Goal: Transaction & Acquisition: Purchase product/service

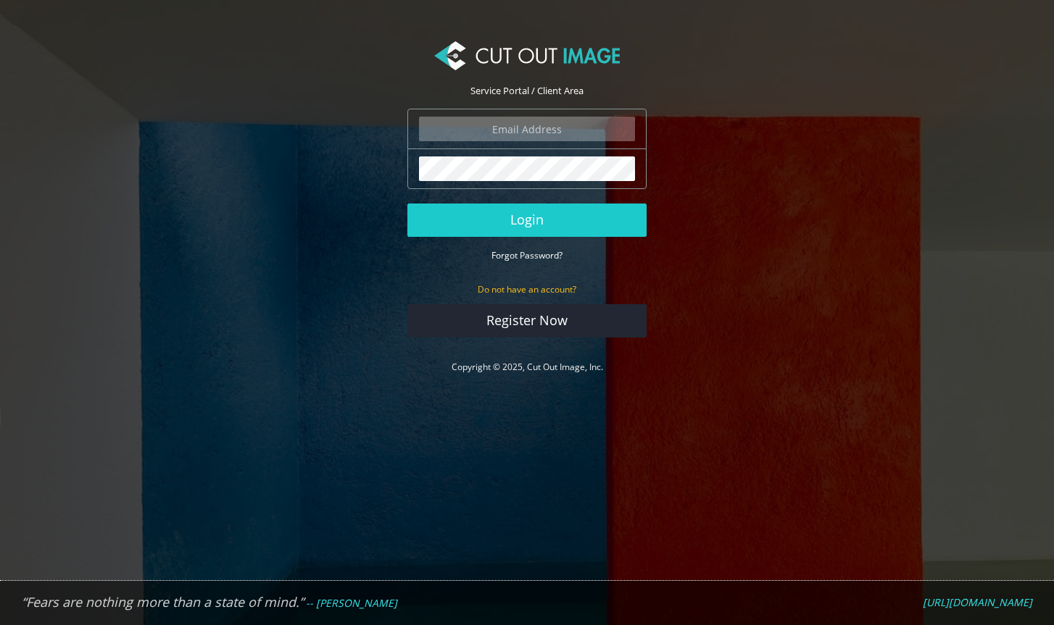
click at [483, 130] on input "email" at bounding box center [527, 129] width 216 height 25
type input "sam@samleephotography.com"
click at [407, 204] on button "Login" at bounding box center [526, 220] width 239 height 33
click at [500, 130] on input "email" at bounding box center [527, 129] width 216 height 25
type input "sam@samleephotography.com"
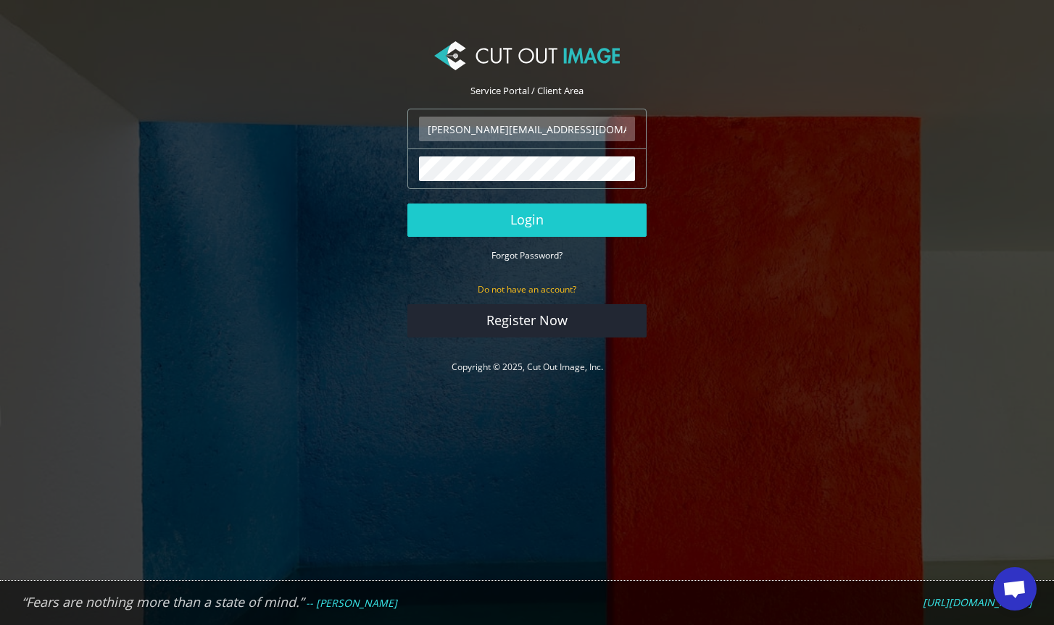
click at [407, 204] on button "Login" at bounding box center [526, 220] width 239 height 33
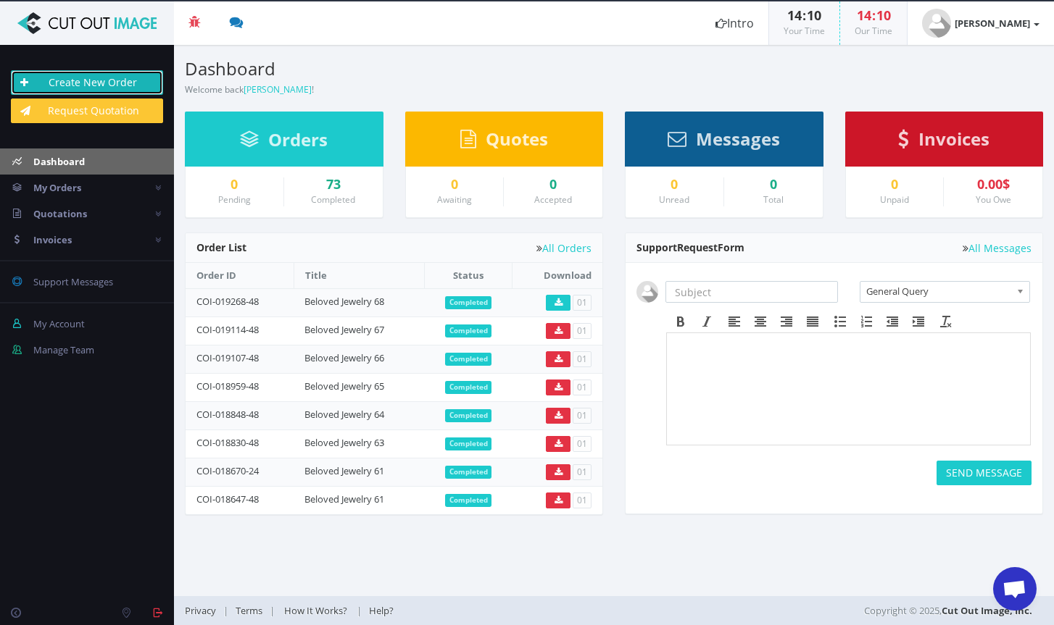
click at [97, 83] on link "Create New Order" at bounding box center [87, 82] width 152 height 25
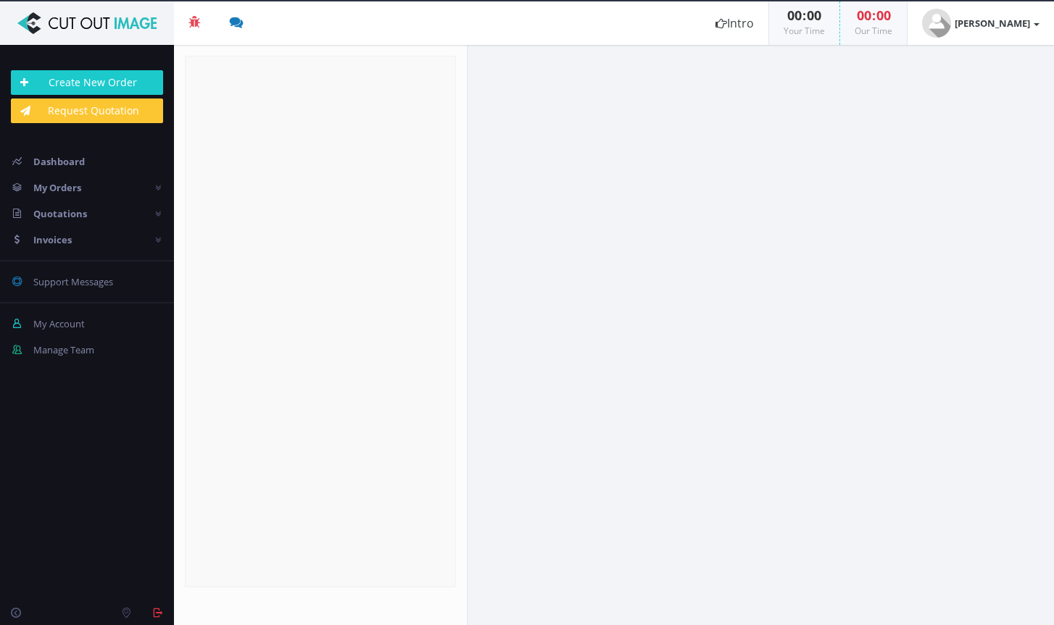
radio input "true"
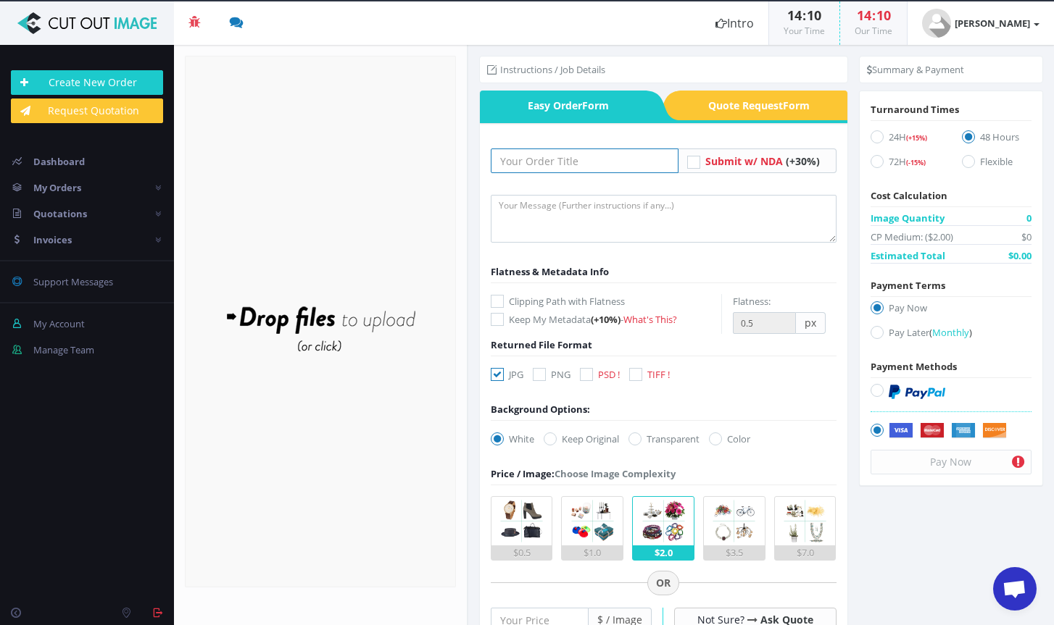
click at [589, 159] on input "text" at bounding box center [585, 161] width 188 height 25
type input "Beloved Jewelry 69"
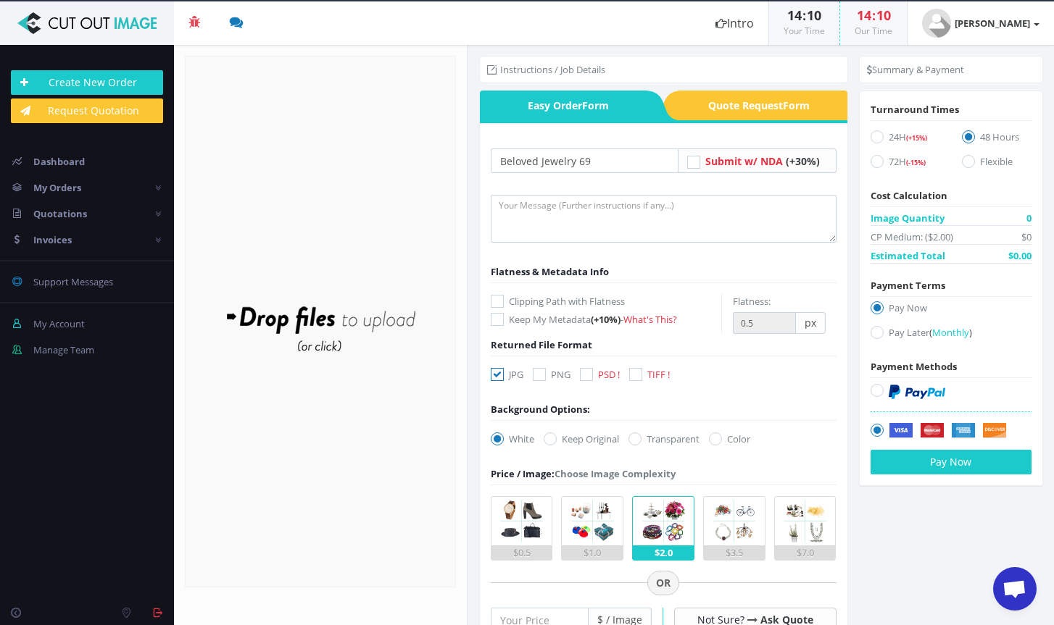
click at [361, 320] on div "Drop files here to upload" at bounding box center [320, 321] width 310 height 89
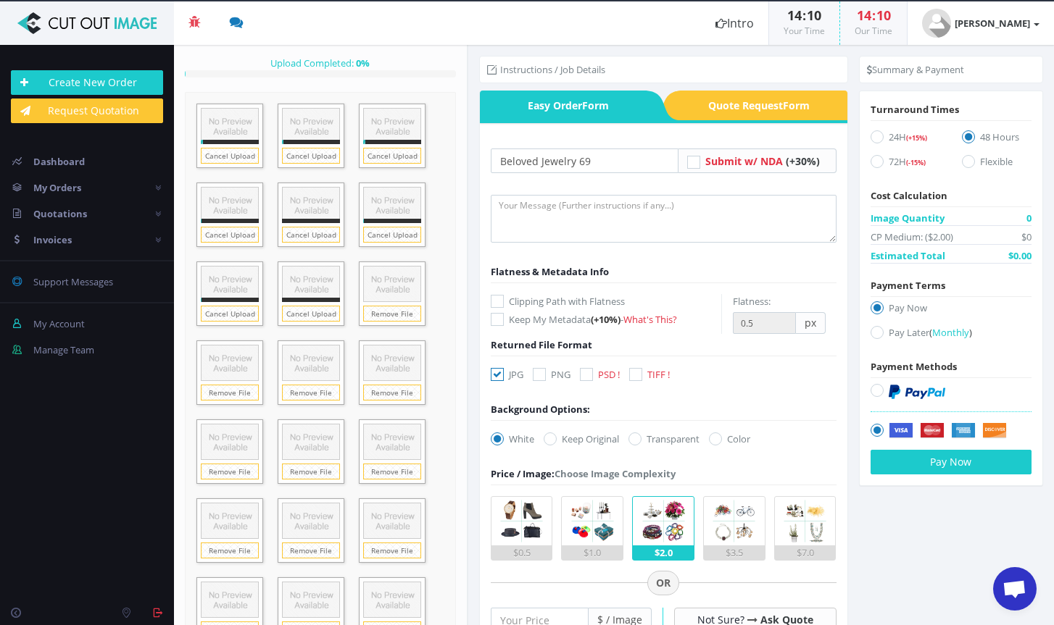
click at [494, 376] on icon at bounding box center [497, 374] width 13 height 13
click at [494, 376] on input "JPG" at bounding box center [498, 374] width 9 height 9
drag, startPoint x: 496, startPoint y: 373, endPoint x: 507, endPoint y: 371, distance: 11.0
click at [496, 373] on icon at bounding box center [497, 374] width 13 height 13
click at [496, 373] on input "JPG" at bounding box center [498, 374] width 9 height 9
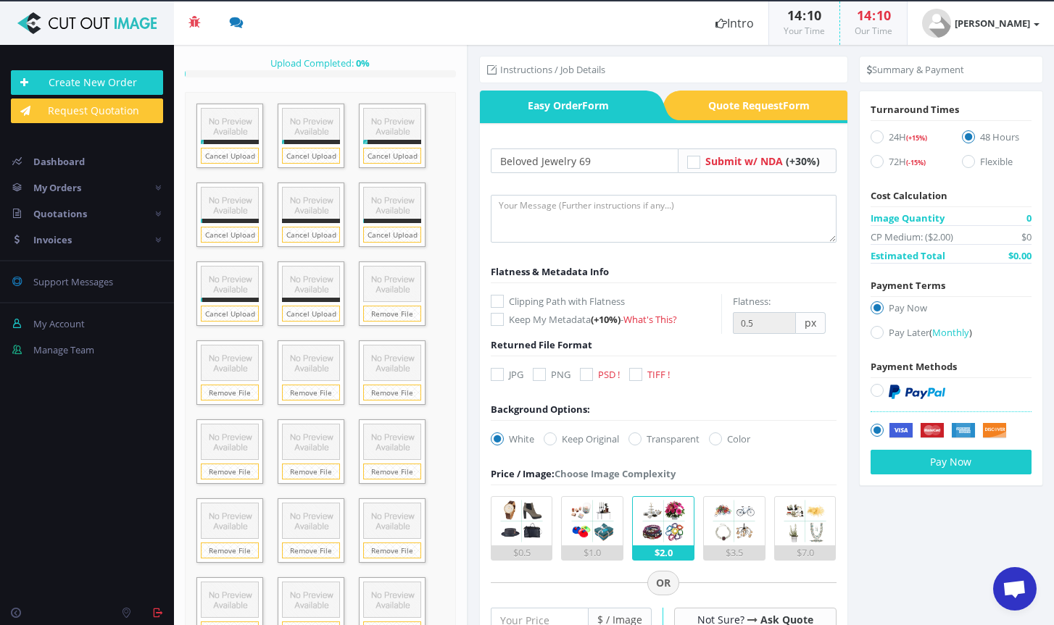
checkbox input "true"
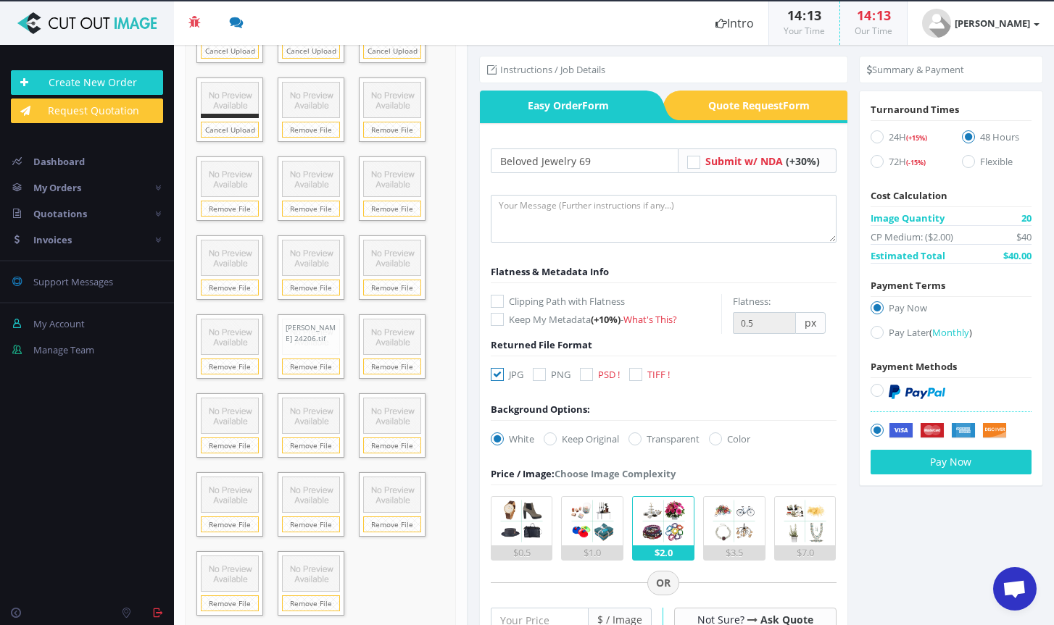
scroll to position [754, 0]
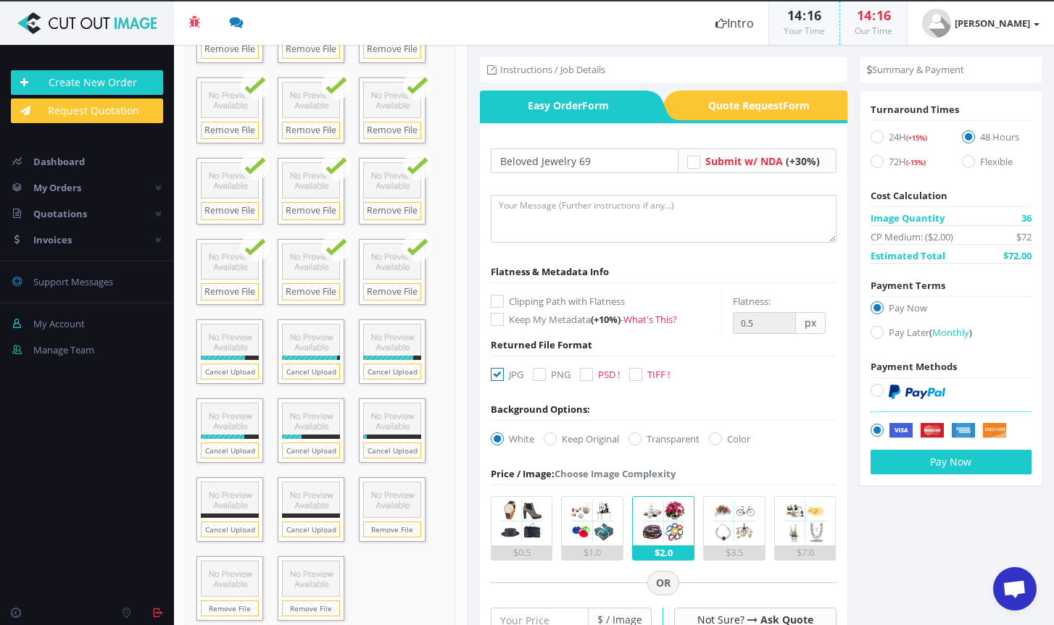
click at [597, 518] on img at bounding box center [592, 521] width 49 height 49
click at [0, 0] on input "$1.0" at bounding box center [0, 0] width 0 height 0
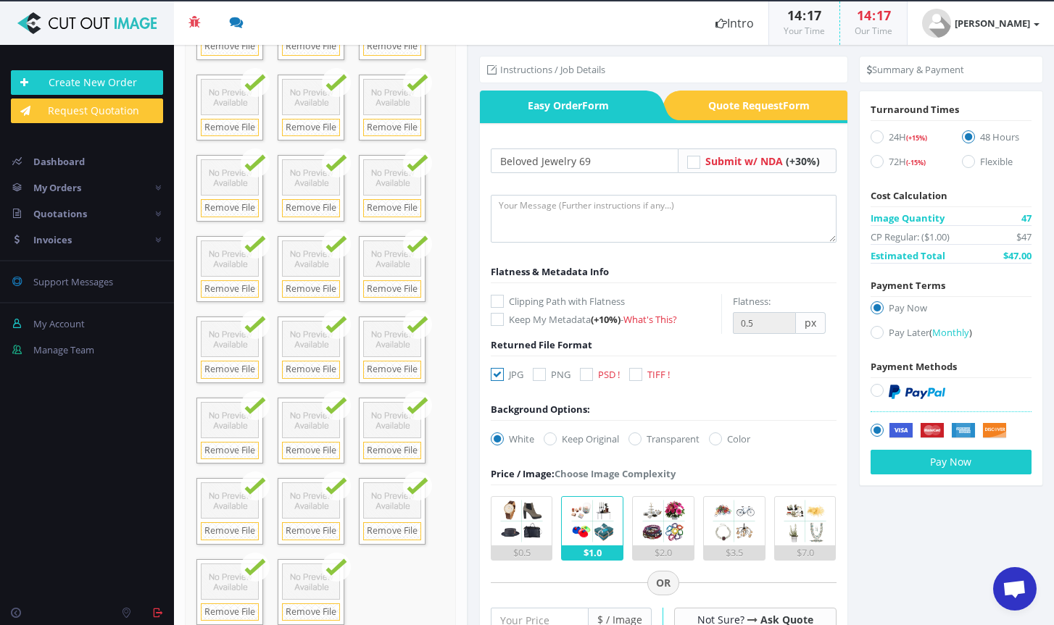
scroll to position [718, 0]
click at [590, 375] on icon at bounding box center [586, 374] width 13 height 13
click at [590, 375] on input "PSD !" at bounding box center [587, 374] width 9 height 9
checkbox input "true"
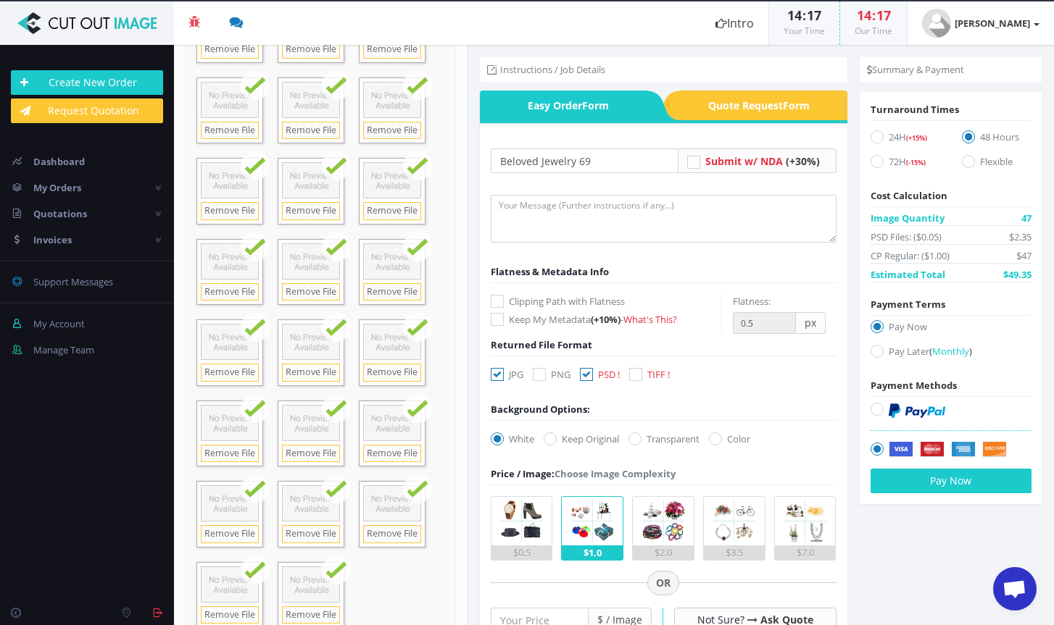
click at [496, 375] on icon at bounding box center [497, 374] width 13 height 13
click at [496, 375] on input "JPG" at bounding box center [498, 374] width 9 height 9
checkbox input "false"
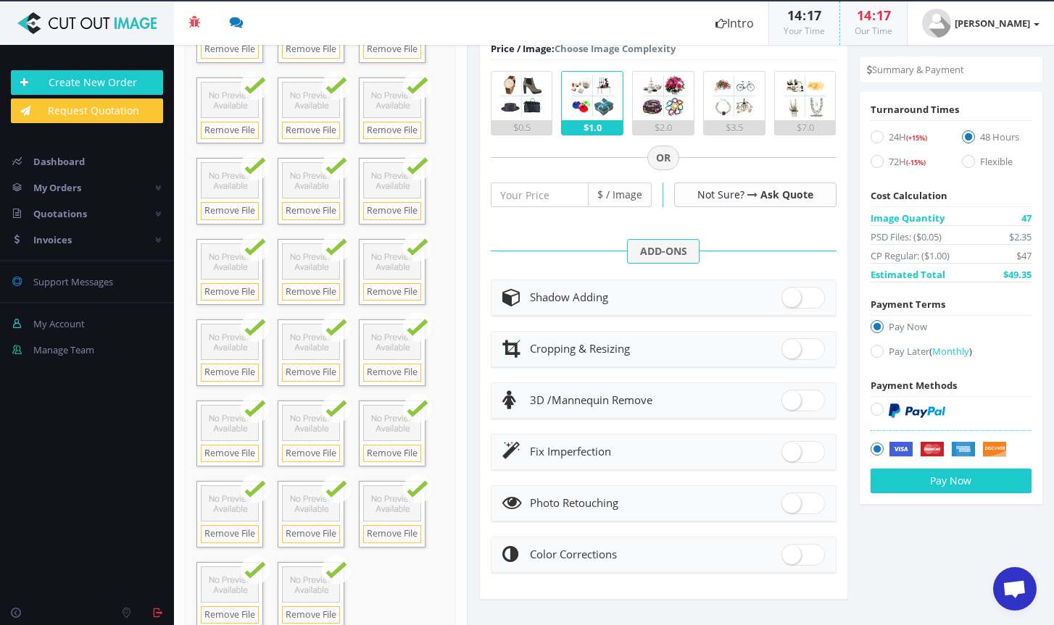
scroll to position [0, 0]
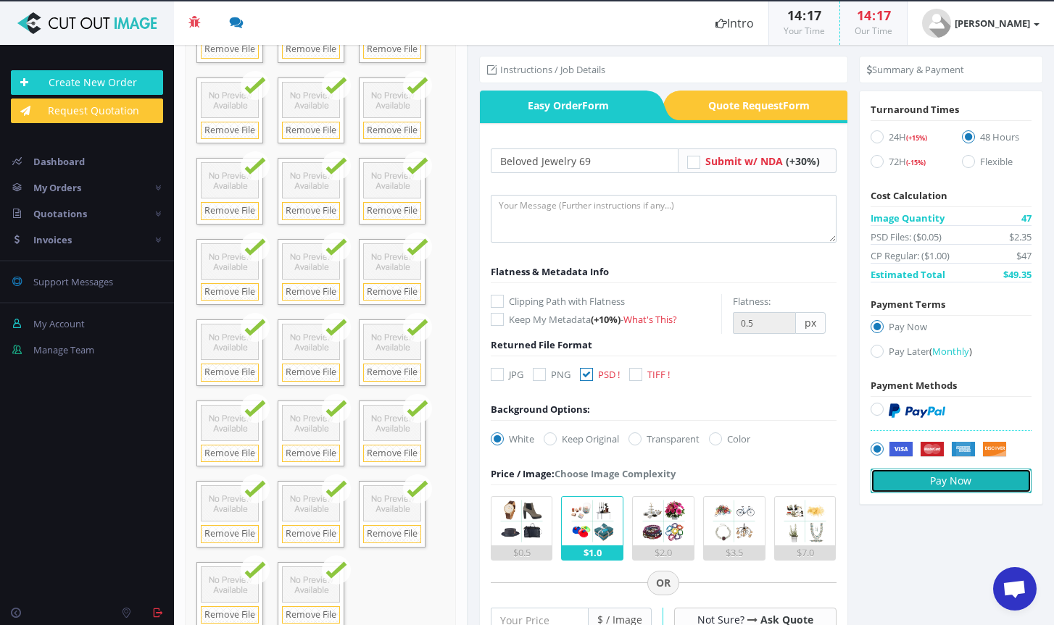
click at [945, 480] on button "Pay Now" at bounding box center [950, 481] width 161 height 25
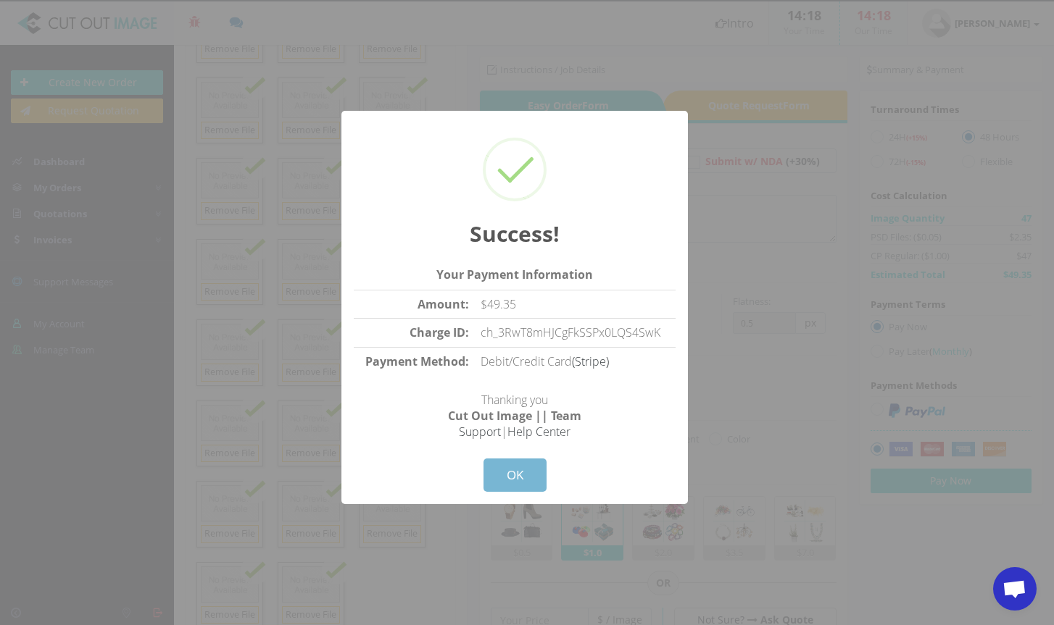
click at [529, 477] on button "OK" at bounding box center [514, 475] width 63 height 33
